Goal: Information Seeking & Learning: Learn about a topic

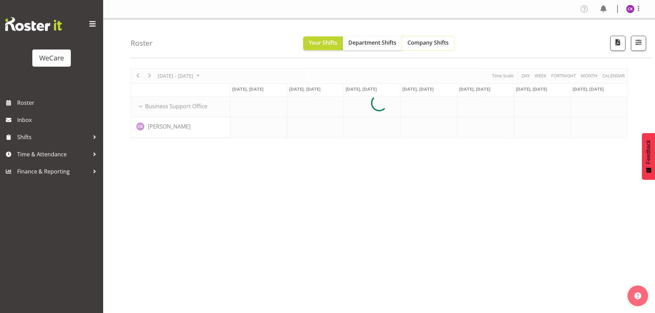
click at [429, 46] on span "Company Shifts" at bounding box center [427, 43] width 41 height 8
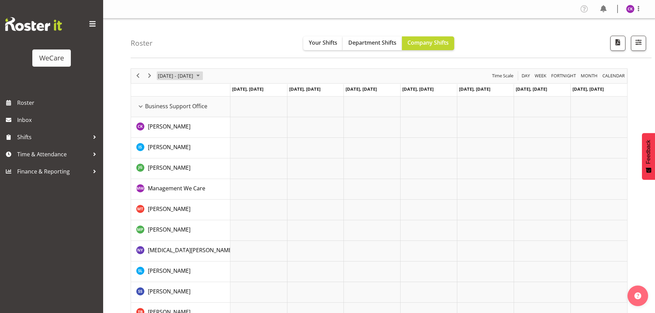
click at [185, 78] on span "[DATE] - [DATE]" at bounding box center [175, 75] width 37 height 9
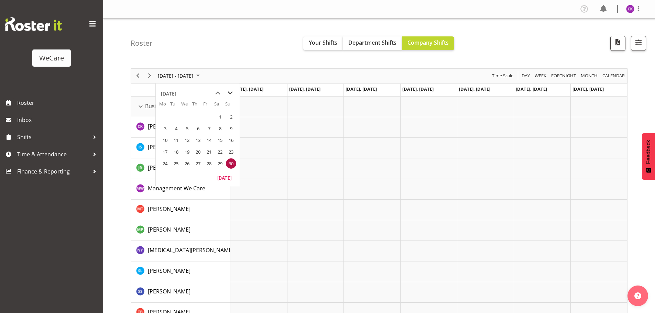
click at [230, 93] on span "next month" at bounding box center [230, 93] width 12 height 12
click at [229, 93] on span "next month" at bounding box center [230, 93] width 12 height 12
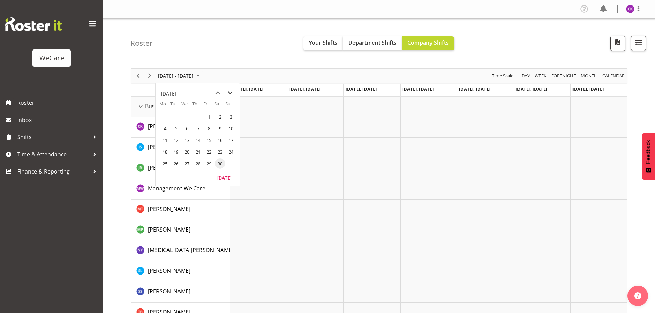
click at [229, 93] on span "next month" at bounding box center [230, 93] width 12 height 12
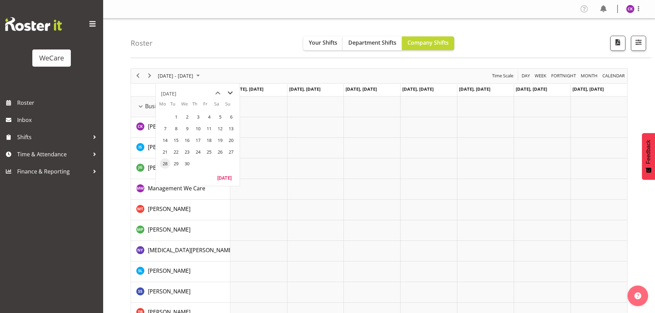
click at [229, 93] on span "next month" at bounding box center [230, 93] width 12 height 12
click at [229, 92] on span "next month" at bounding box center [230, 93] width 12 height 12
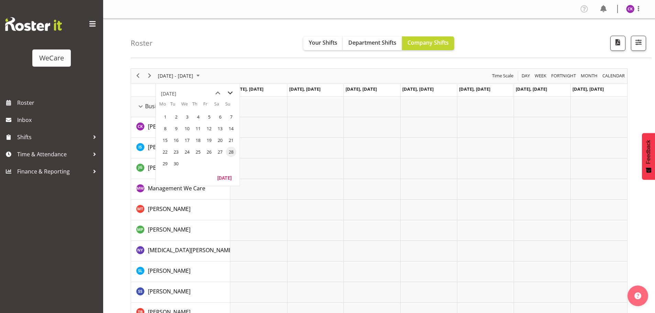
click at [229, 92] on span "next month" at bounding box center [230, 93] width 12 height 12
click at [186, 115] on span "1" at bounding box center [187, 117] width 10 height 10
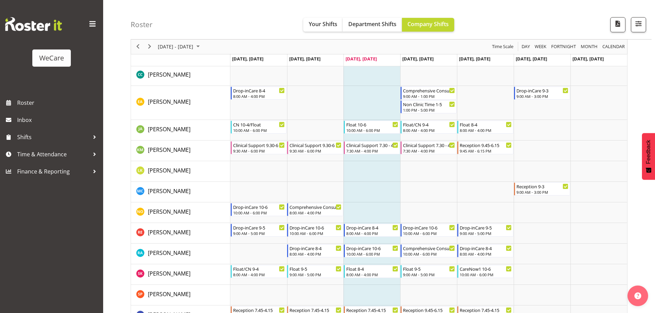
scroll to position [412, 0]
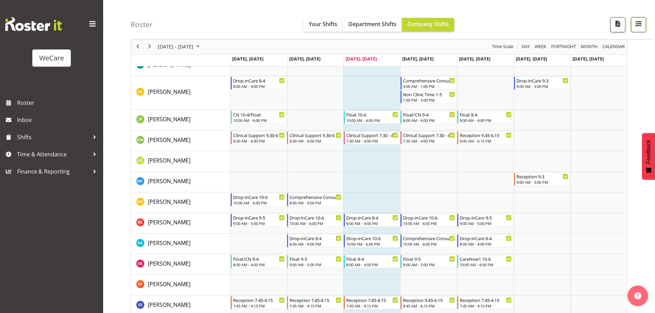
click at [641, 23] on span "button" at bounding box center [638, 23] width 9 height 9
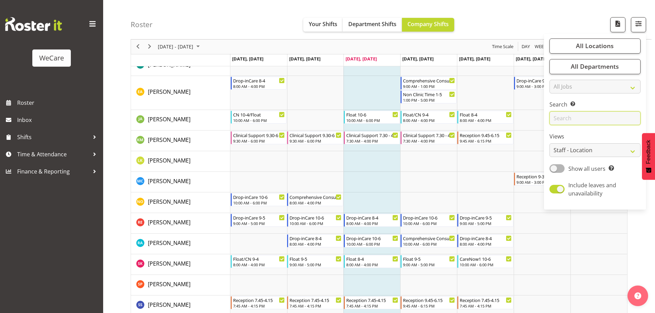
drag, startPoint x: 595, startPoint y: 115, endPoint x: 589, endPoint y: 114, distance: 5.6
click at [595, 115] on input "text" at bounding box center [594, 119] width 91 height 14
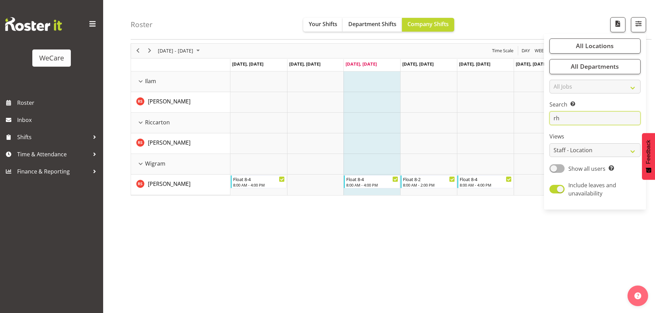
scroll to position [25, 0]
type input "r"
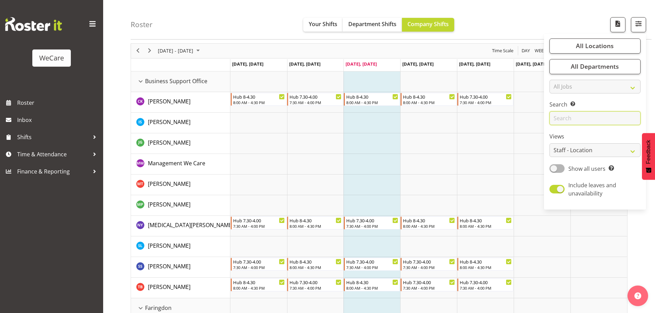
scroll to position [412, 0]
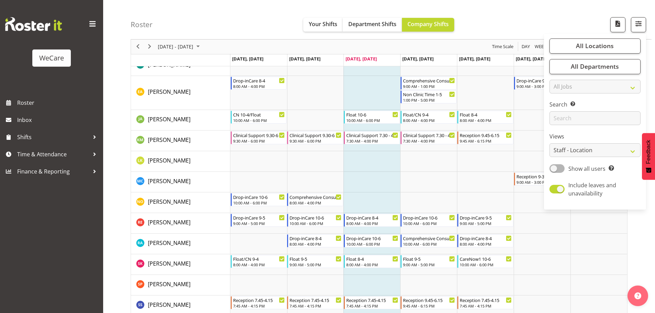
click at [374, 170] on td "Timeline Week of October 1, 2025" at bounding box center [371, 161] width 57 height 21
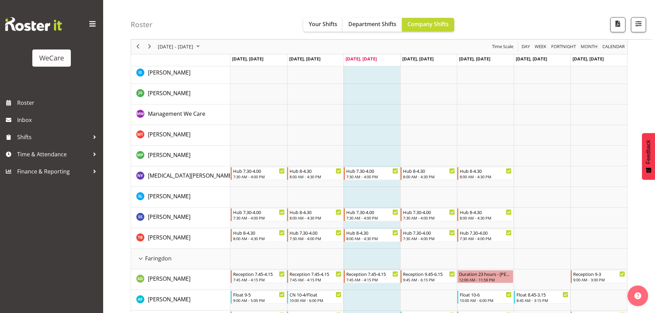
scroll to position [34, 0]
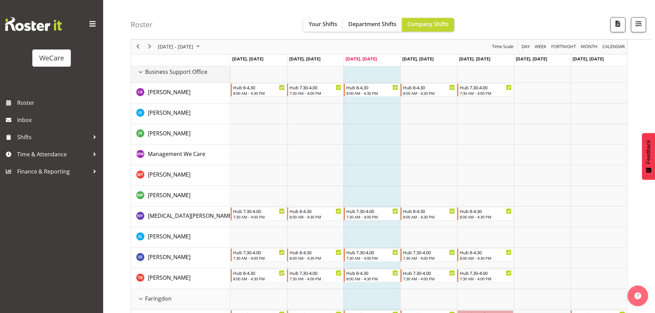
click at [141, 70] on div "Business Support Office resource" at bounding box center [140, 72] width 9 height 9
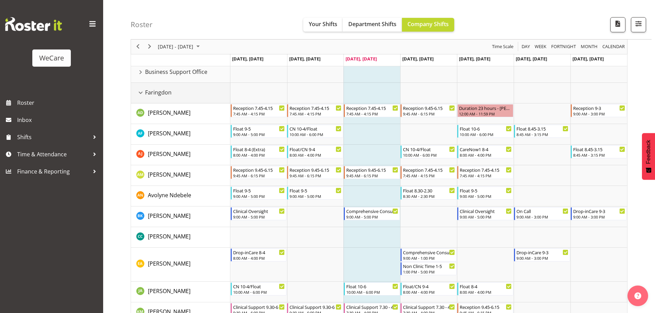
click at [139, 90] on div "Faringdon resource" at bounding box center [140, 92] width 9 height 9
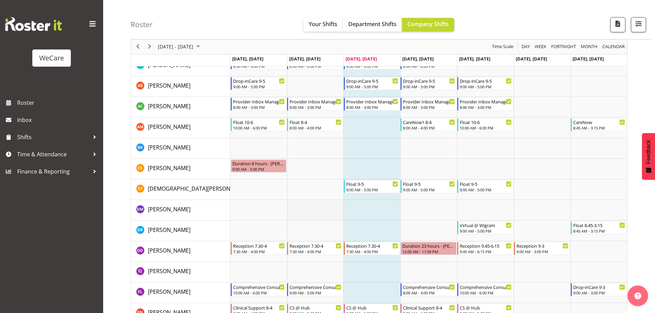
scroll to position [928, 0]
click at [149, 48] on span "Next" at bounding box center [149, 47] width 8 height 9
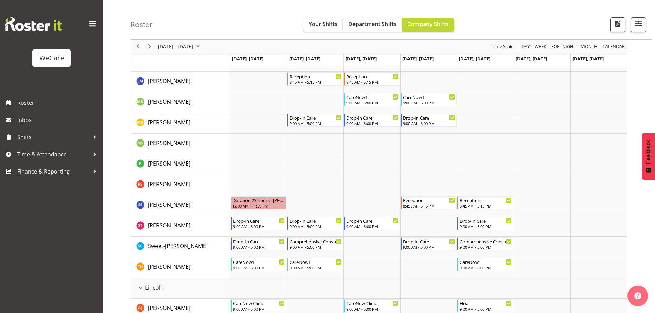
scroll to position [894, 0]
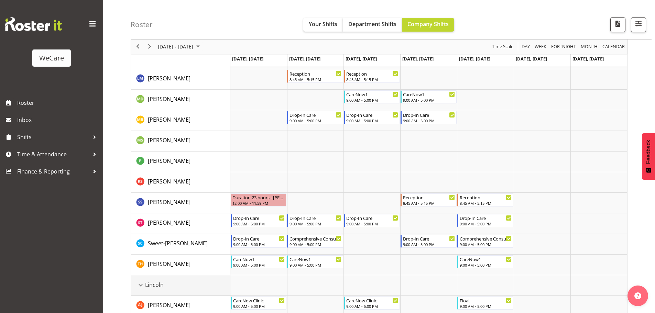
click at [143, 286] on div "Lincoln resource" at bounding box center [140, 285] width 9 height 9
drag, startPoint x: 204, startPoint y: 46, endPoint x: 204, endPoint y: 53, distance: 6.5
click at [194, 46] on span "[DATE] - [DATE]" at bounding box center [175, 47] width 37 height 9
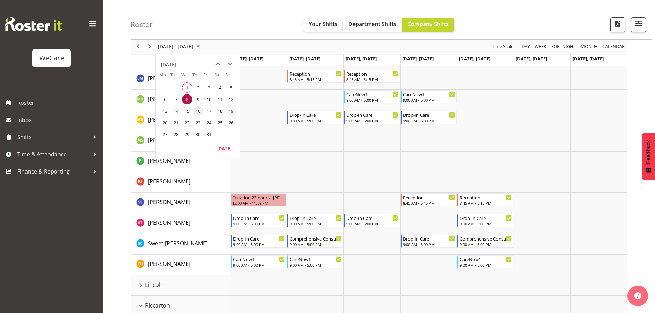
click at [194, 109] on span "16" at bounding box center [198, 111] width 10 height 10
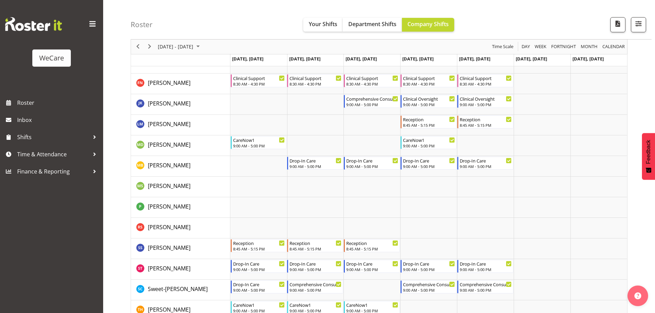
scroll to position [859, 0]
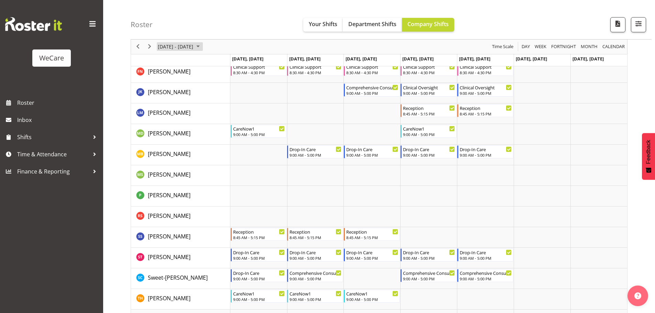
click at [173, 44] on span "[DATE] - [DATE]" at bounding box center [175, 47] width 37 height 9
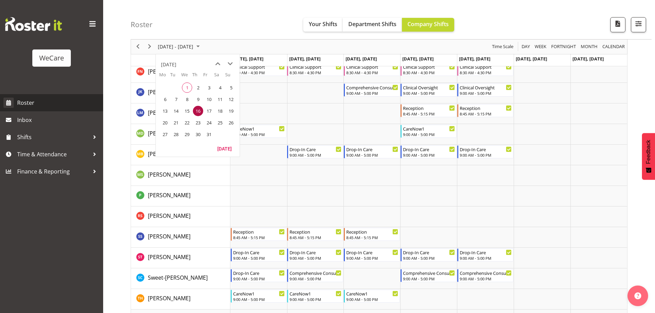
click at [184, 89] on span "1" at bounding box center [187, 87] width 10 height 10
